Goal: Communication & Community: Answer question/provide support

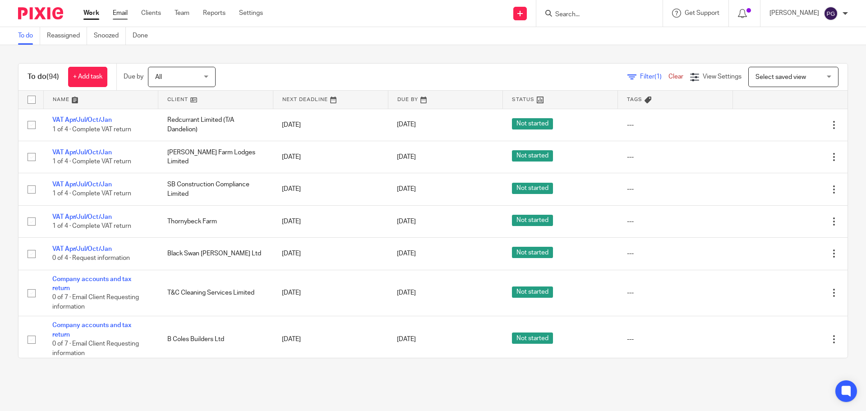
click at [124, 13] on link "Email" at bounding box center [120, 13] width 15 height 9
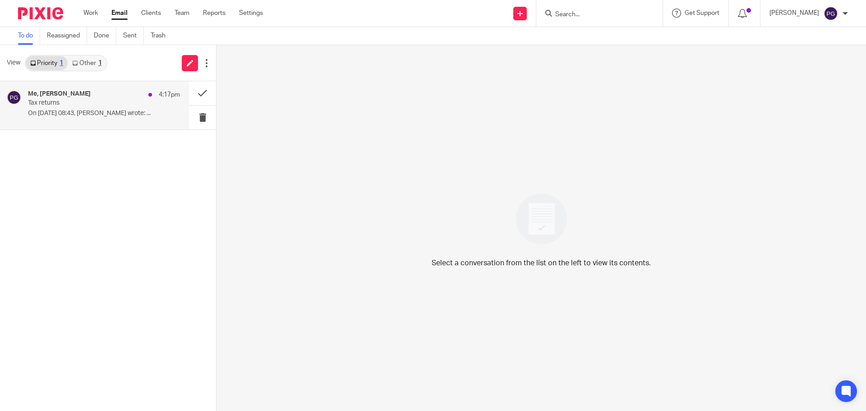
drag, startPoint x: 109, startPoint y: 113, endPoint x: 116, endPoint y: 110, distance: 7.3
click at [109, 113] on p "On 26/08/2025 08:43, Philip Green wrote: ..." at bounding box center [104, 114] width 152 height 8
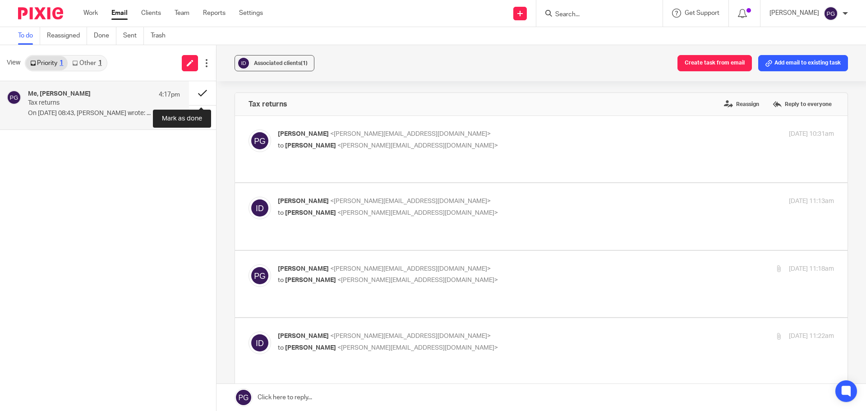
click at [203, 93] on button at bounding box center [202, 93] width 27 height 24
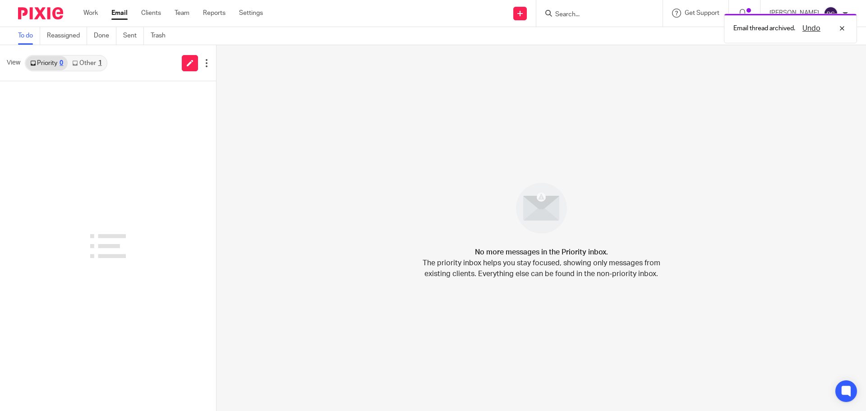
click at [91, 60] on link "Other 1" at bounding box center [87, 63] width 38 height 14
